Goal: Information Seeking & Learning: Learn about a topic

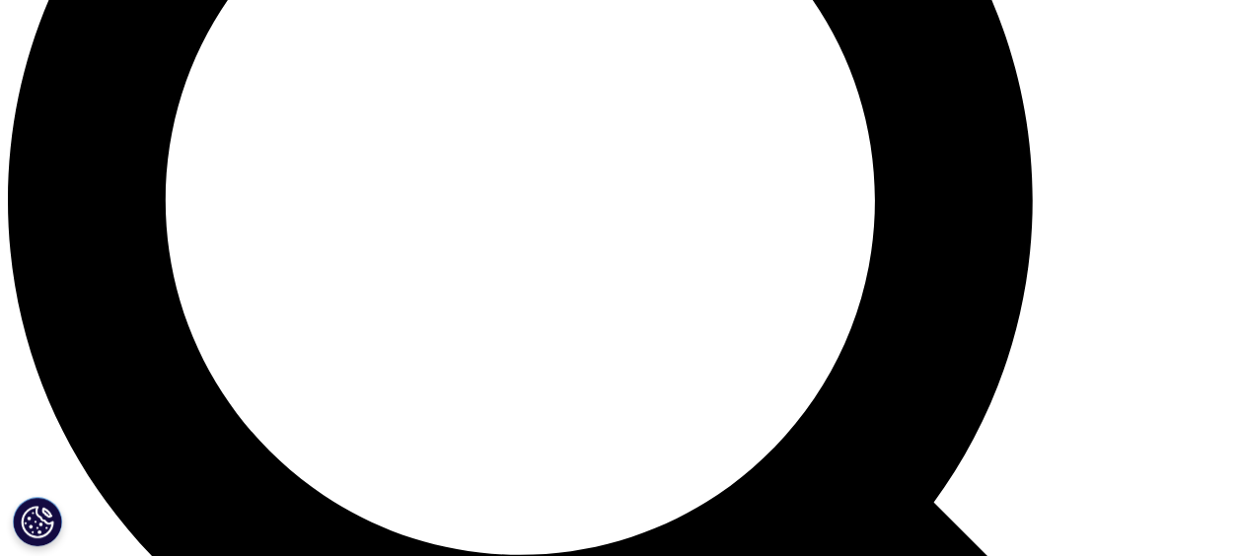
scroll to position [1381, 0]
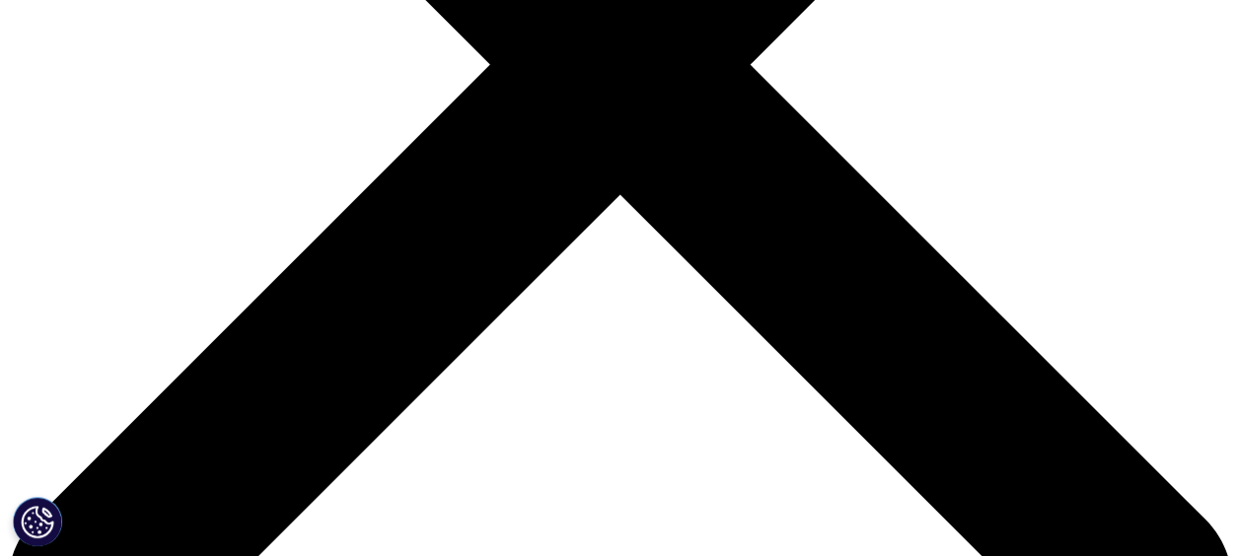
scroll to position [395, 0]
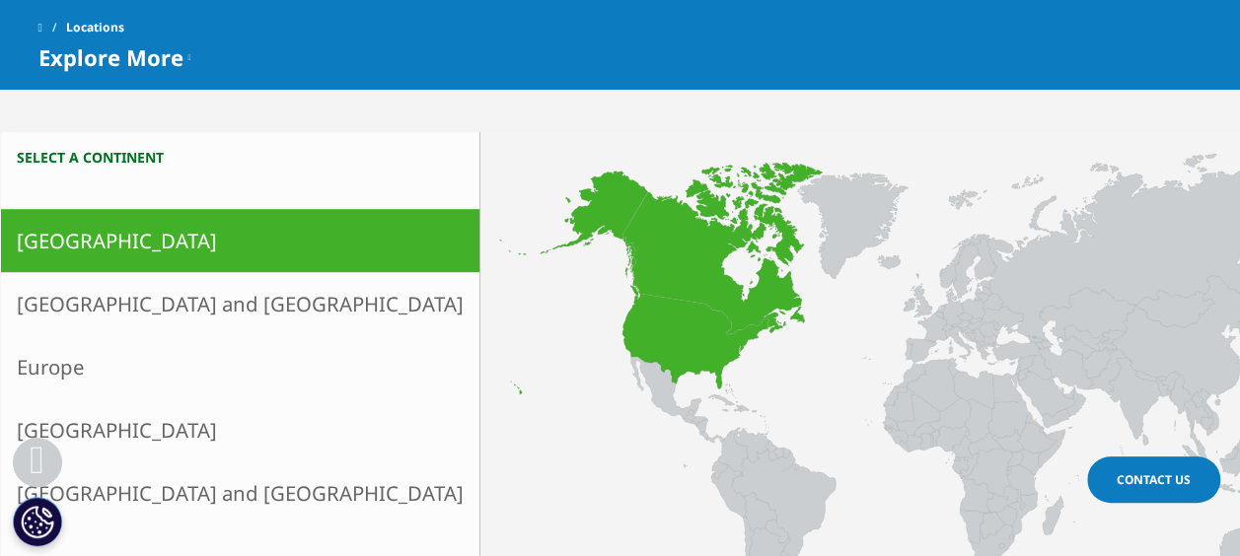
scroll to position [493, 0]
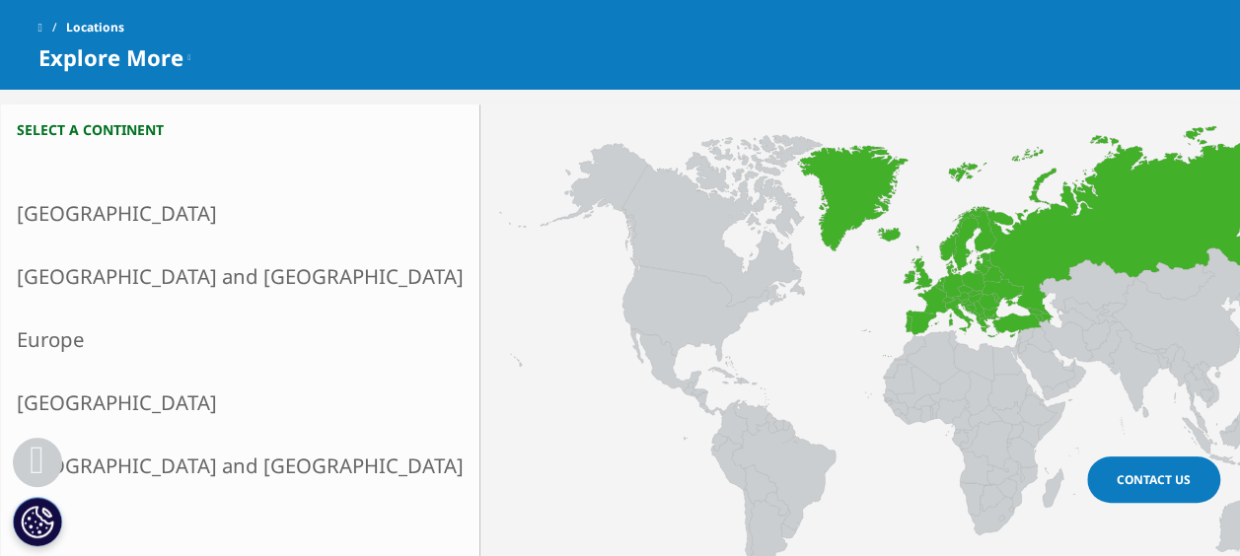
click at [73, 335] on link "Europe" at bounding box center [240, 339] width 478 height 63
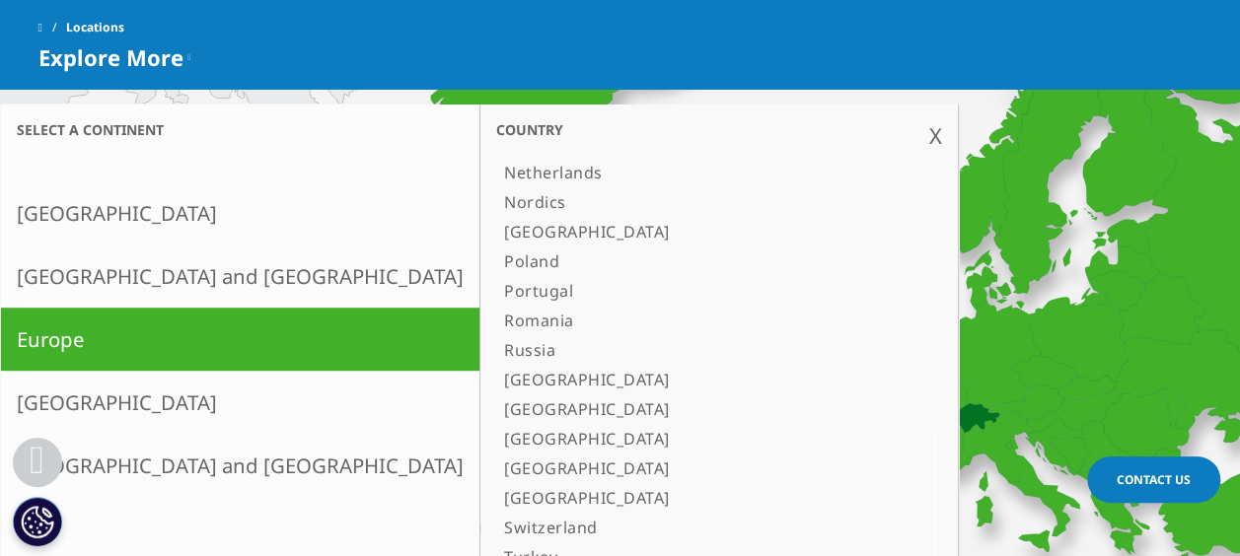
click at [496, 524] on link "Switzerland" at bounding box center [694, 528] width 397 height 30
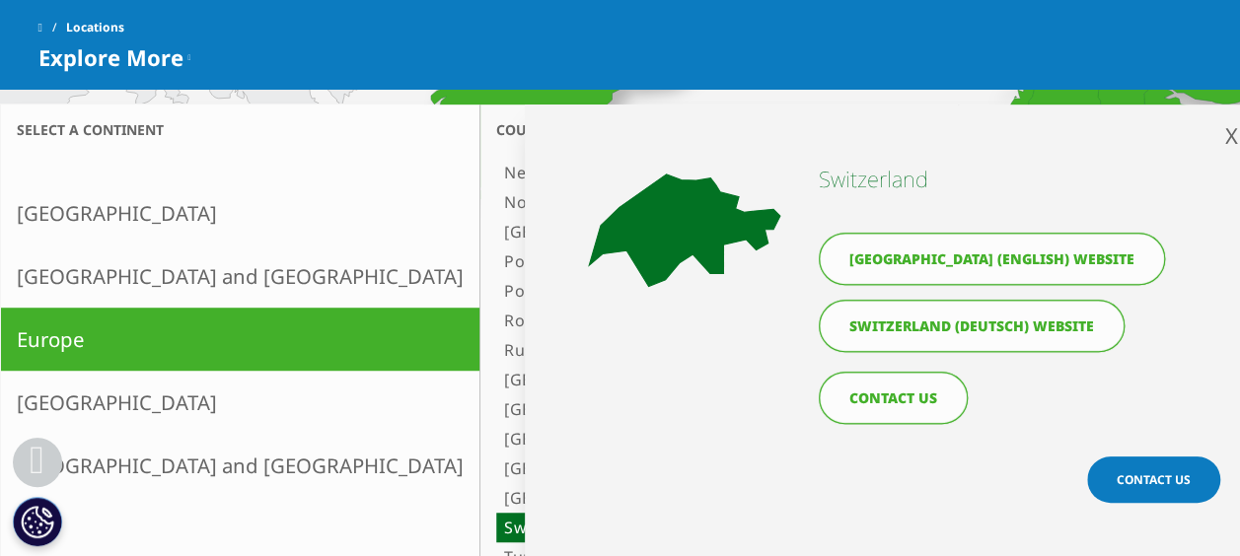
click at [983, 339] on link "Switzerland (Deutsch) website" at bounding box center [972, 326] width 306 height 52
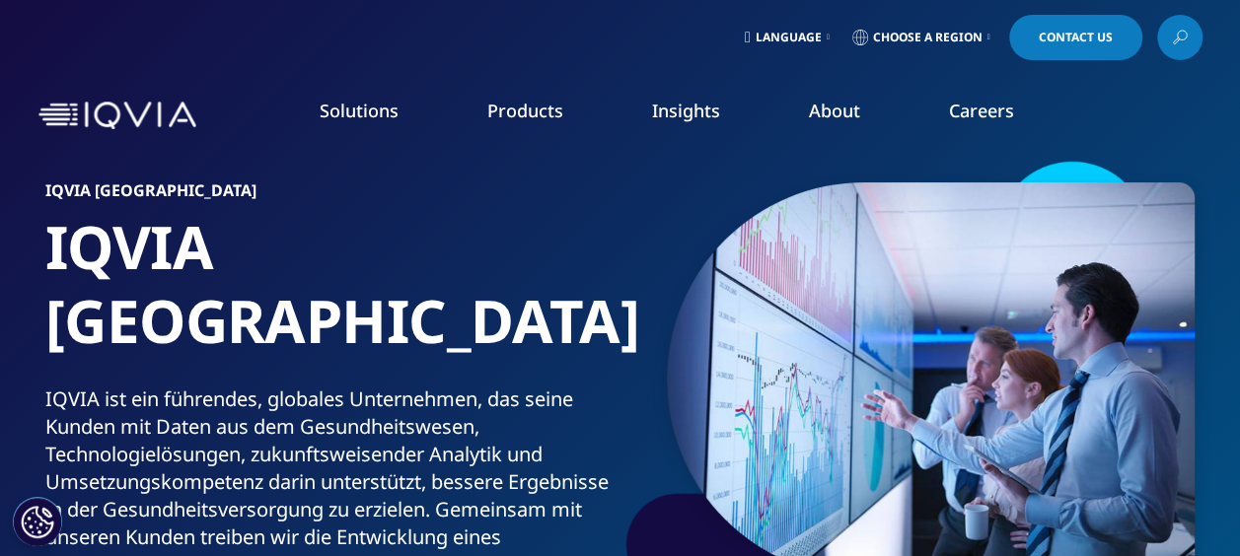
click at [621, 454] on link "READ MORE" at bounding box center [657, 458] width 176 height 17
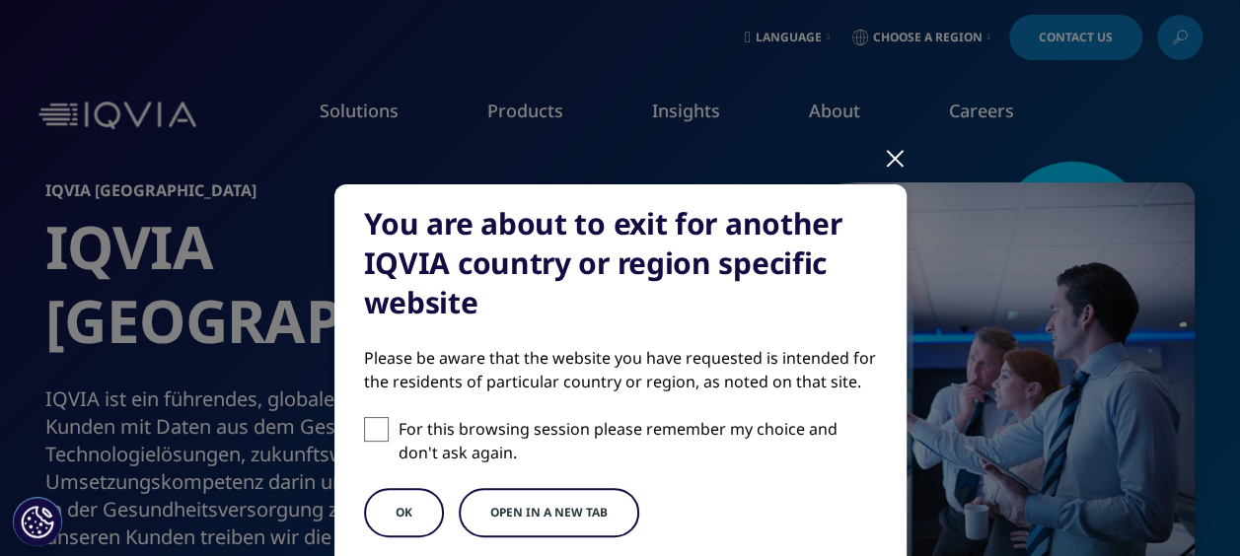
click at [404, 510] on button "OK" at bounding box center [404, 512] width 80 height 49
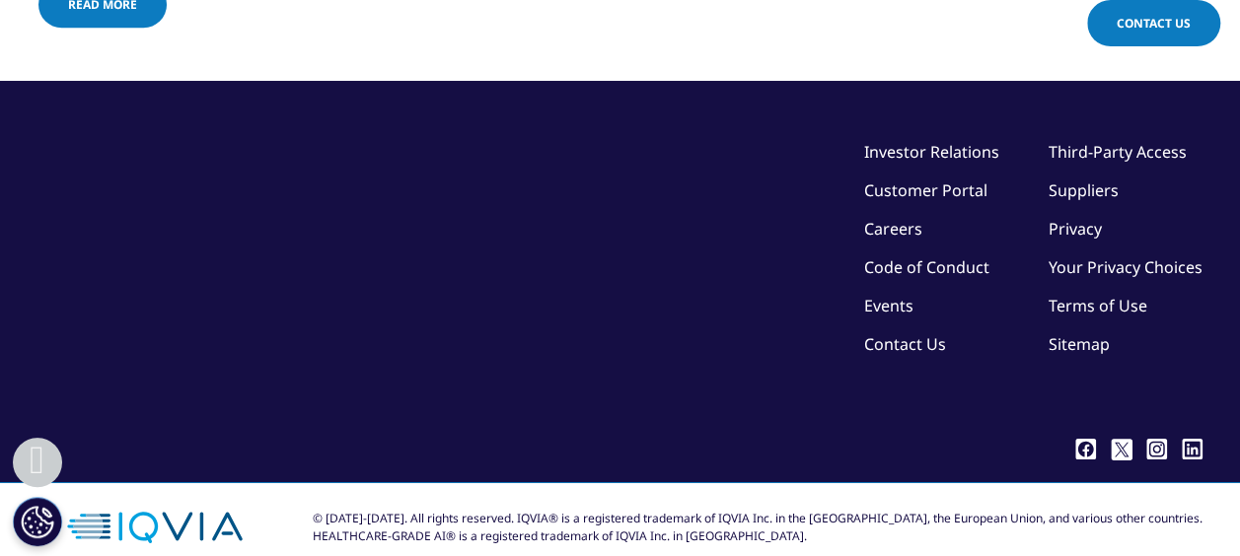
scroll to position [8174, 0]
